Goal: Task Accomplishment & Management: Manage account settings

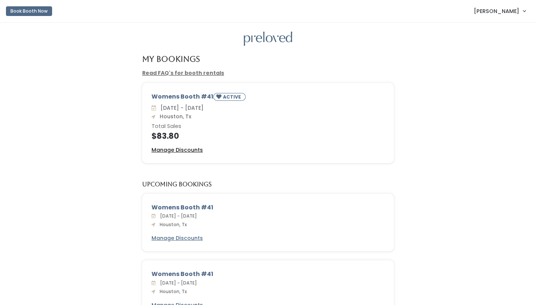
click at [192, 146] on u "Manage Discounts" at bounding box center [177, 149] width 51 height 7
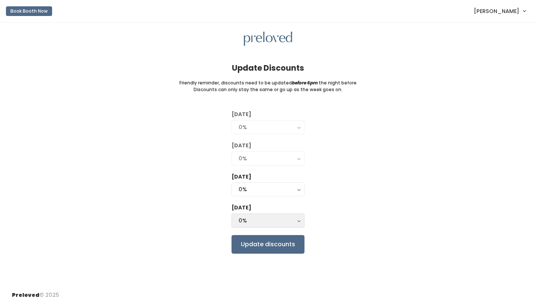
click at [296, 217] on div "0%" at bounding box center [268, 221] width 59 height 8
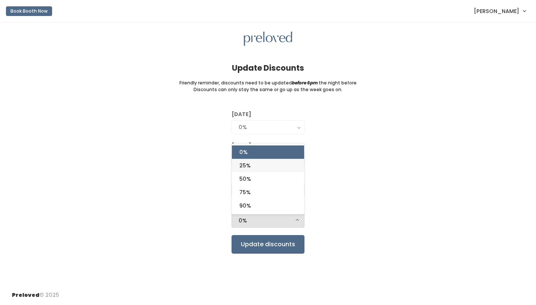
click at [277, 165] on link "25%" at bounding box center [268, 165] width 72 height 13
select select "25%"
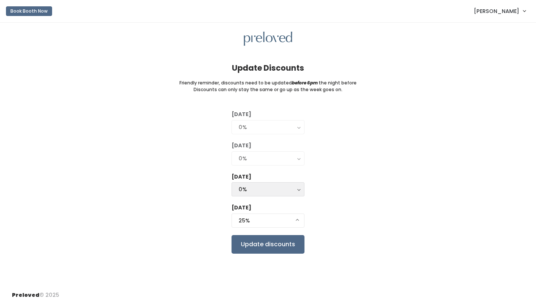
click at [297, 193] on button "0%" at bounding box center [268, 189] width 73 height 14
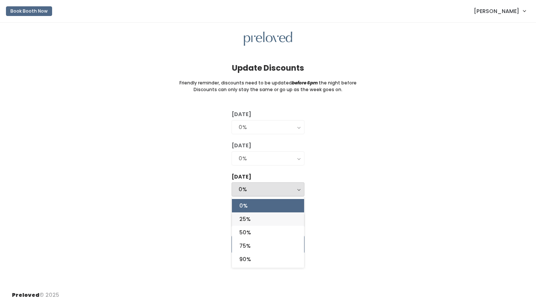
click at [278, 213] on link "25%" at bounding box center [268, 219] width 72 height 13
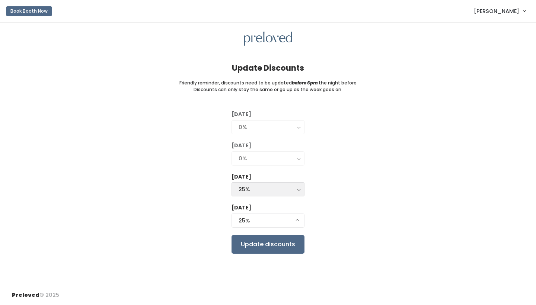
click at [300, 191] on button "25%" at bounding box center [268, 189] width 73 height 14
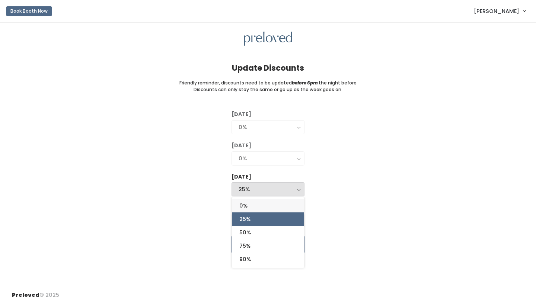
click at [287, 204] on link "0%" at bounding box center [268, 205] width 72 height 13
select select "0%"
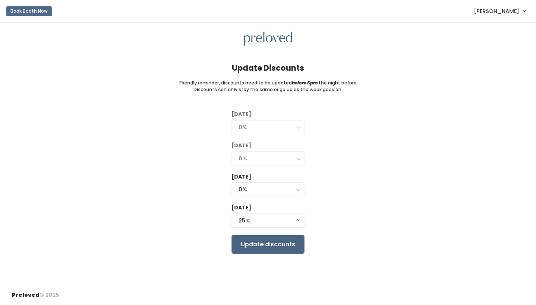
click at [270, 246] on input "Update discounts" at bounding box center [268, 244] width 73 height 19
